Goal: Task Accomplishment & Management: Manage account settings

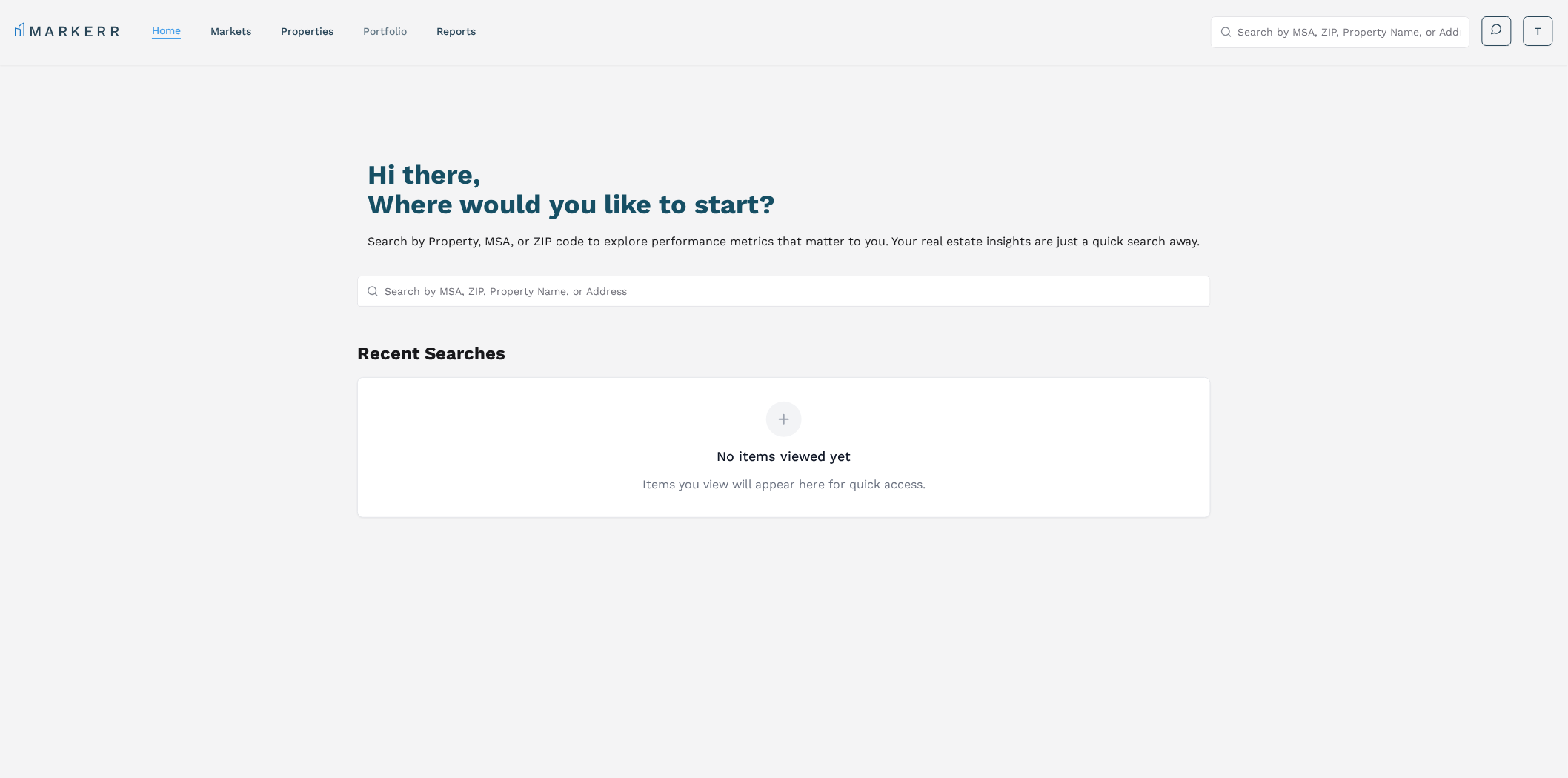
click at [383, 34] on link "Portfolio" at bounding box center [385, 31] width 44 height 12
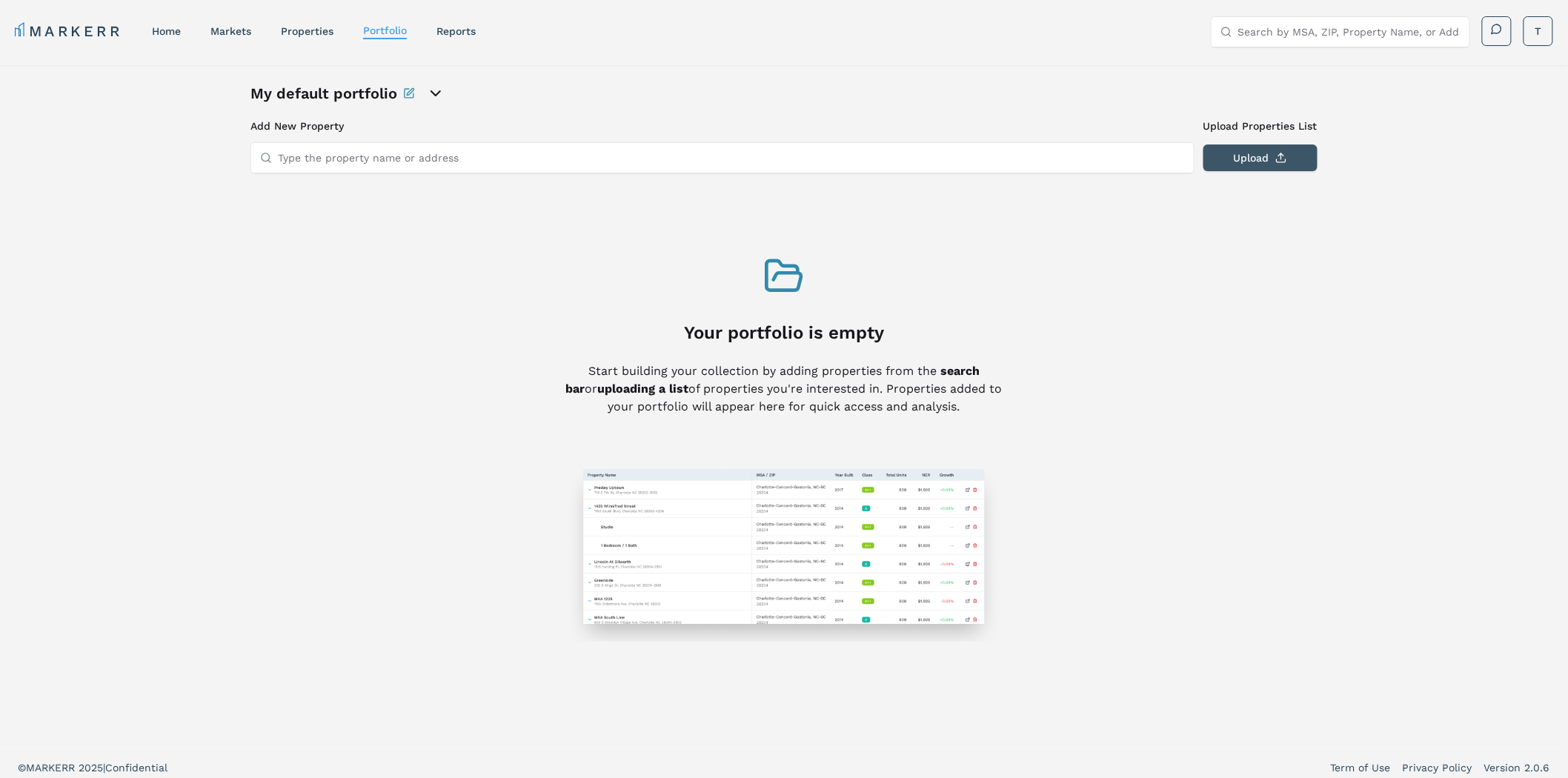
click at [1242, 159] on button "Upload" at bounding box center [1260, 157] width 114 height 26
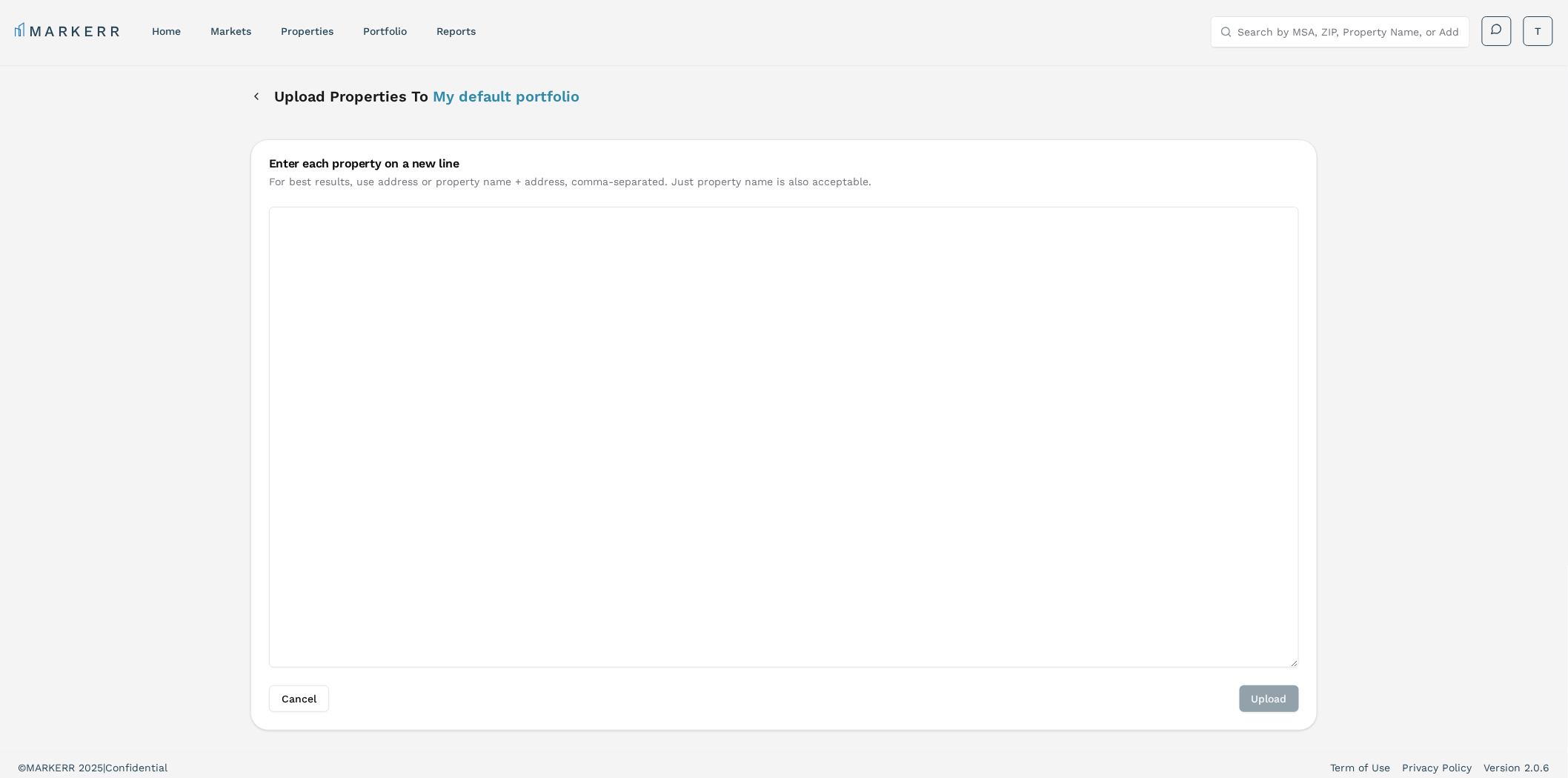
click at [932, 256] on textarea "Enter each property on a new line" at bounding box center [784, 438] width 1030 height 461
paste textarea "[STREET_ADDRESS]"
type textarea "[STREET_ADDRESS]"
click at [1262, 692] on button "Upload" at bounding box center [1268, 698] width 59 height 26
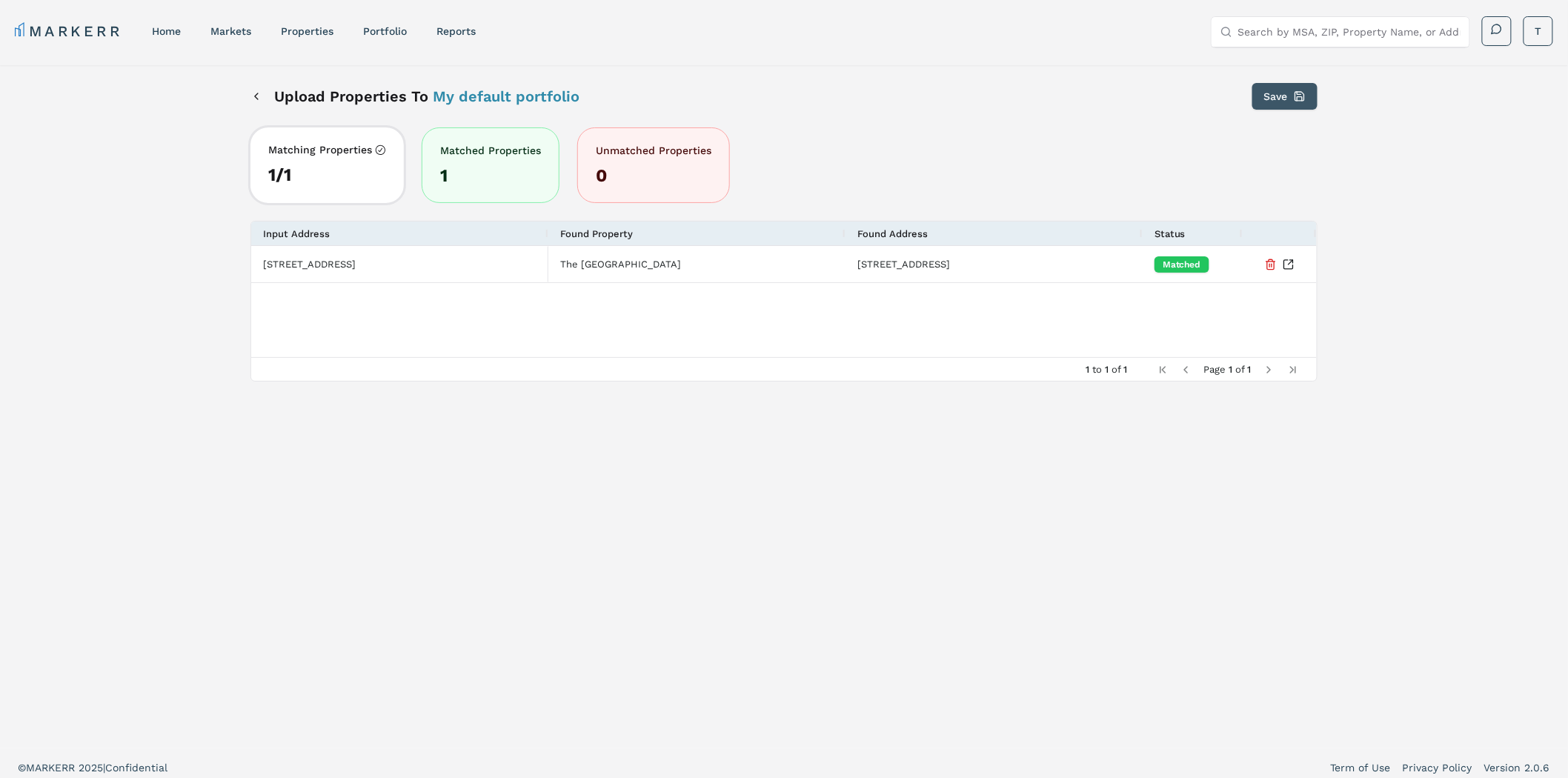
click at [1290, 98] on button "Save" at bounding box center [1285, 95] width 65 height 26
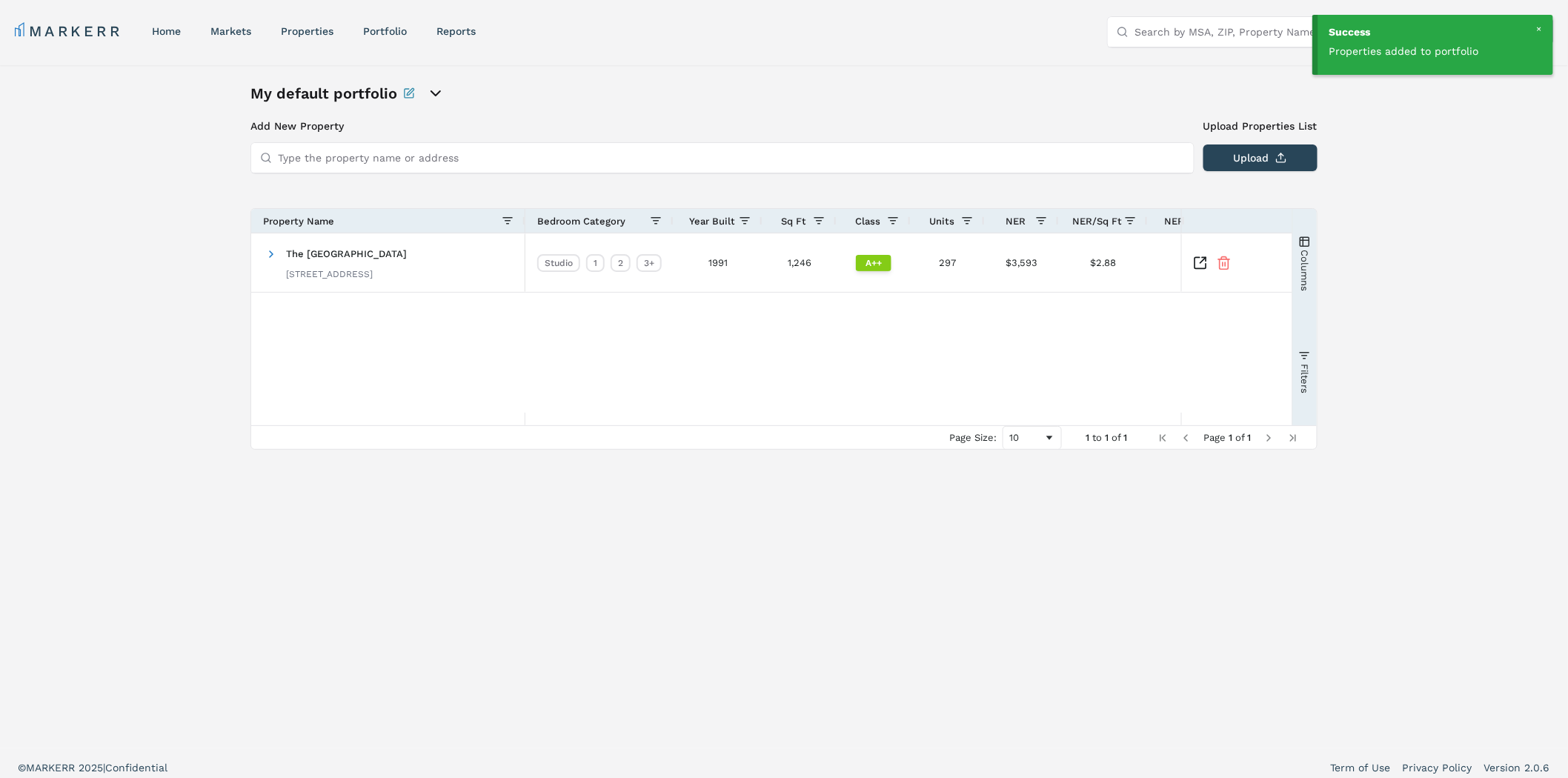
click at [1537, 26] on div at bounding box center [1538, 28] width 14 height 14
